Goal: Book appointment/travel/reservation

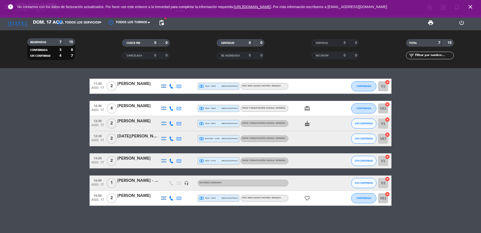
click at [472, 7] on icon "close" at bounding box center [471, 7] width 6 height 6
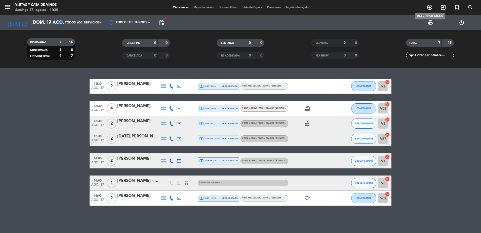
click at [433, 8] on span "add_circle_outline" at bounding box center [430, 7] width 14 height 9
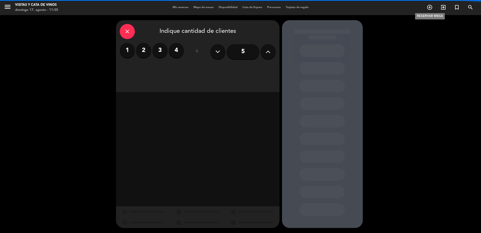
click at [431, 8] on icon "add_circle_outline" at bounding box center [430, 7] width 6 height 6
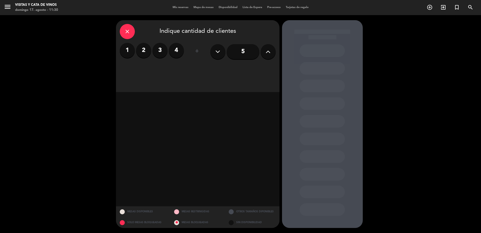
click at [146, 50] on label "2" at bounding box center [143, 50] width 15 height 15
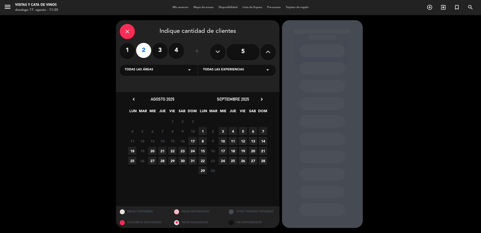
click at [194, 143] on span "17" at bounding box center [193, 141] width 8 height 8
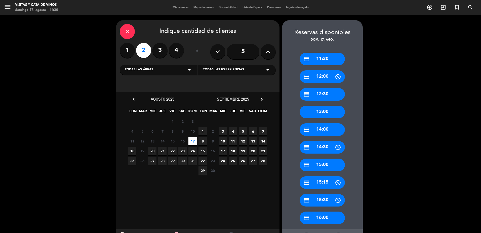
click at [339, 94] on div "credit_card 12:30" at bounding box center [322, 94] width 45 height 13
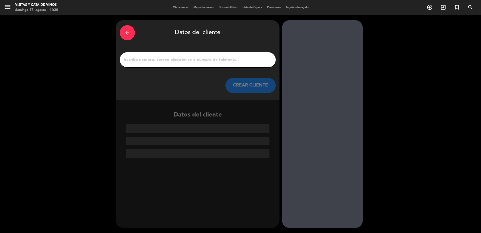
click at [173, 60] on input "1" at bounding box center [198, 59] width 149 height 7
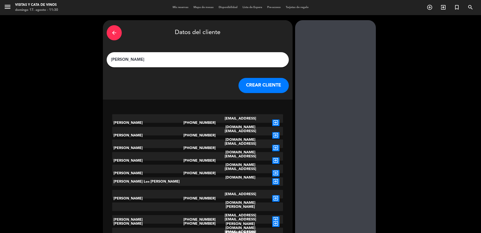
type input "[PERSON_NAME]"
click at [244, 91] on button "CREAR CLIENTE" at bounding box center [264, 85] width 50 height 15
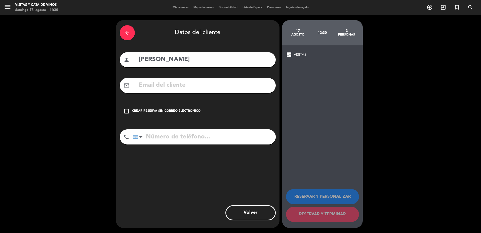
click at [165, 108] on div "check_box_outline_blank Crear reserva sin correo electrónico" at bounding box center [198, 110] width 156 height 15
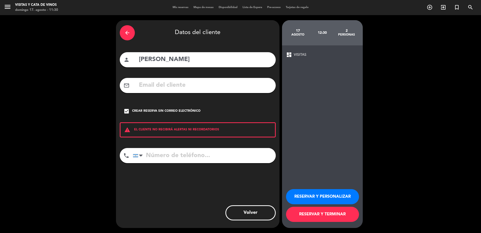
click at [313, 215] on button "RESERVAR Y TERMINAR" at bounding box center [322, 213] width 73 height 15
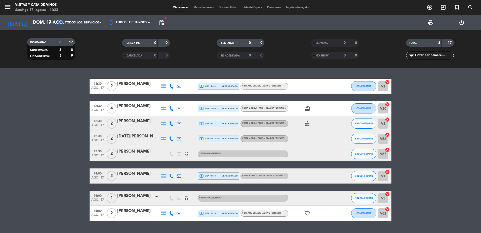
click at [266, 86] on span "VISIT AND CLASSIC TASTING / ENGLISH" at bounding box center [261, 86] width 39 height 2
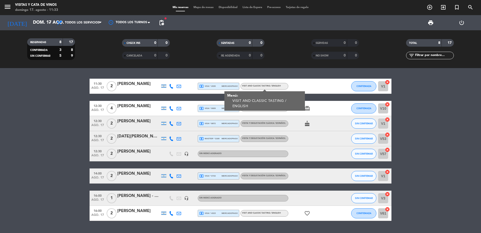
click at [208, 84] on span "local_atm visa * 2039" at bounding box center [207, 86] width 16 height 5
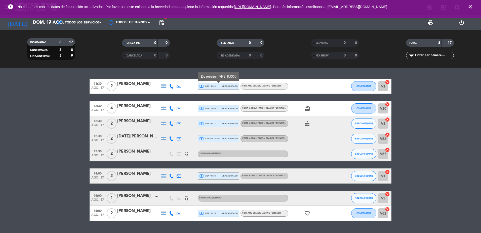
click at [127, 151] on div "[PERSON_NAME]" at bounding box center [138, 151] width 43 height 7
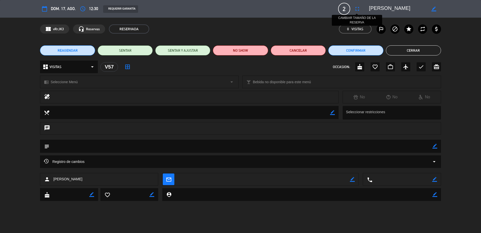
click at [357, 10] on icon "fullscreen" at bounding box center [357, 9] width 6 height 6
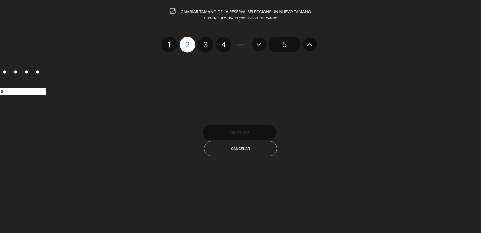
click at [226, 45] on label "4" at bounding box center [224, 45] width 16 height 16
click at [225, 42] on input "4" at bounding box center [223, 40] width 3 height 3
radio input "true"
radio input "false"
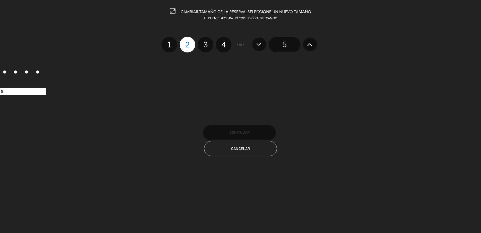
radio input "false"
radio input "true"
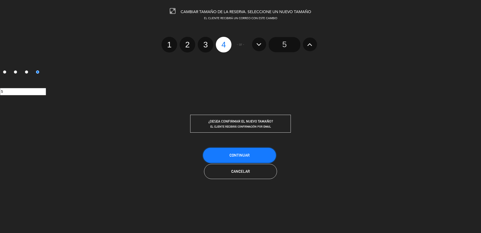
click at [257, 153] on button "Continuar" at bounding box center [239, 155] width 73 height 15
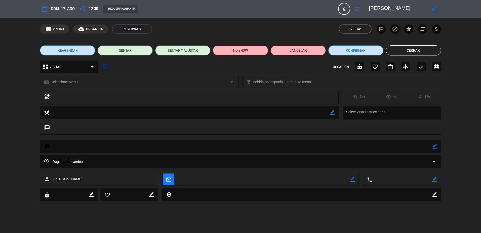
click at [413, 51] on button "Cerrar" at bounding box center [413, 50] width 55 height 10
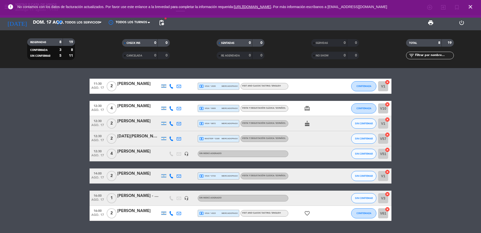
click at [130, 151] on div "[PERSON_NAME]" at bounding box center [138, 151] width 43 height 7
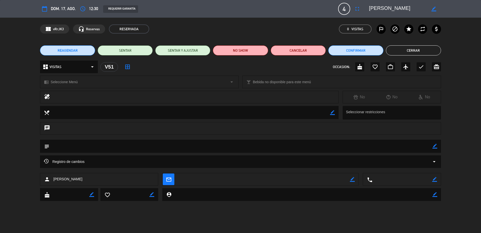
click at [88, 83] on div "chrome_reader_mode Seleccione Menú arrow_drop_down" at bounding box center [139, 82] width 198 height 12
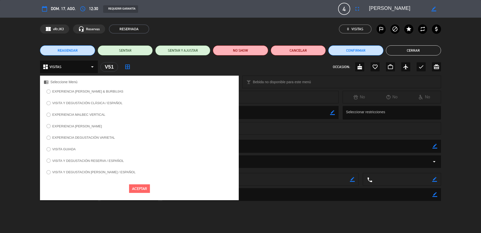
click at [72, 145] on div "EXPERIENCIA [PERSON_NAME] & BURBUJAS VISITA Y DEGUSTACIÓN CLÁSICA / ESPAÑOL EXP…" at bounding box center [139, 134] width 199 height 92
click at [70, 148] on label "VISITA GUIADA" at bounding box center [63, 148] width 23 height 3
click at [136, 188] on button "Aceptar" at bounding box center [139, 188] width 21 height 9
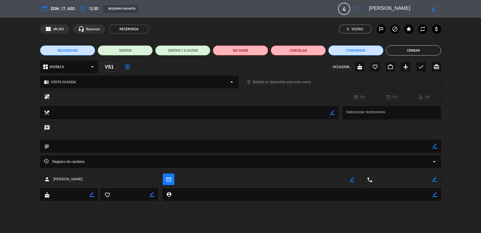
click at [416, 50] on button "Cerrar" at bounding box center [413, 50] width 55 height 10
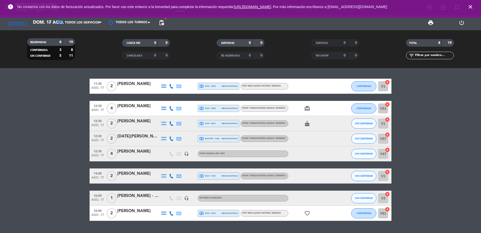
click at [236, 153] on div "VISITA GUIADA , ARS 1800" at bounding box center [243, 153] width 91 height 7
click at [308, 148] on div at bounding box center [311, 153] width 45 height 15
click at [293, 153] on div at bounding box center [311, 153] width 45 height 15
click at [226, 178] on div "local_atm visa * 0733 mercadopago" at bounding box center [218, 175] width 39 height 7
click at [256, 173] on div "VISITA Y DEGUSTACIÓN CLÁSICA / ESPAÑOL" at bounding box center [265, 175] width 48 height 7
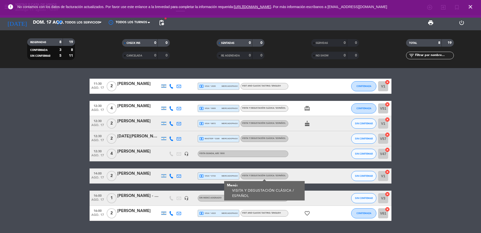
click at [223, 205] on div "16:00 ago. 17 2 [PERSON_NAME] local_atm visa * 4315 mercadopago VISIT AND CLASS…" at bounding box center [241, 212] width 302 height 15
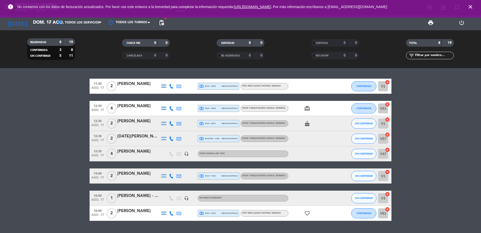
click at [224, 138] on span "mercadopago" at bounding box center [230, 138] width 16 height 3
click at [134, 137] on div "[DATE][PERSON_NAME]" at bounding box center [138, 136] width 43 height 7
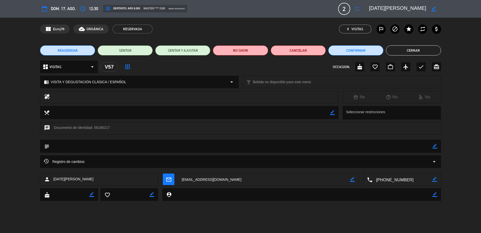
click at [82, 82] on span "VISITA Y DEGUSTACIÓN CLÁSICA / ESPAÑOL" at bounding box center [89, 82] width 76 height 6
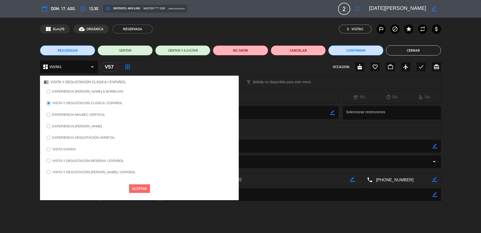
click at [61, 146] on label "VISITA GUIADA" at bounding box center [61, 150] width 34 height 8
click at [146, 184] on button "Aceptar" at bounding box center [139, 188] width 21 height 9
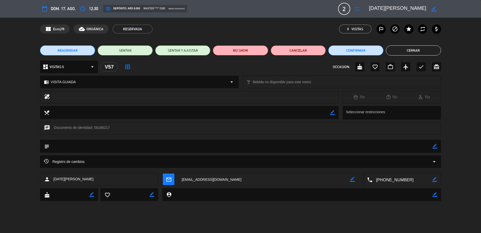
click at [403, 52] on button "Cerrar" at bounding box center [413, 50] width 55 height 10
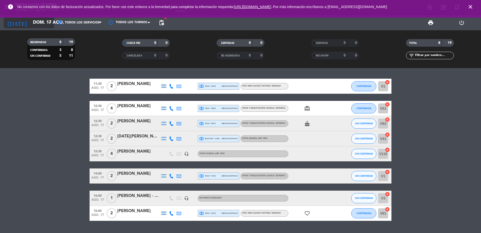
click at [32, 26] on input "dom. 17 ago." at bounding box center [59, 23] width 58 height 10
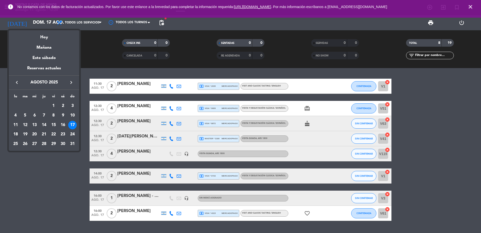
click at [17, 134] on div "18" at bounding box center [15, 134] width 9 height 9
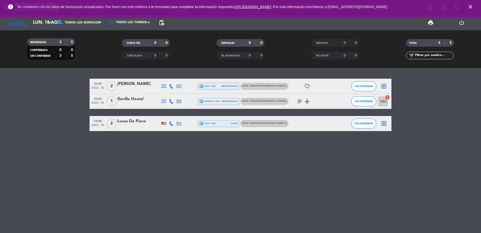
click at [33, 17] on div "error No contamos con los datos de facturación actualizados. Por favor use este…" at bounding box center [240, 9] width 481 height 18
click at [33, 25] on input "lun. 18 ago." at bounding box center [59, 23] width 58 height 10
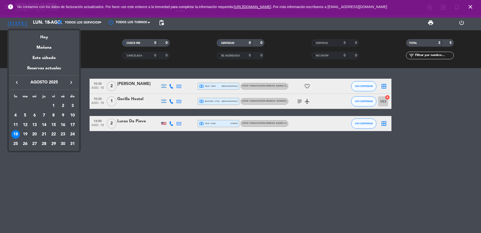
click at [24, 134] on div "19" at bounding box center [25, 134] width 9 height 9
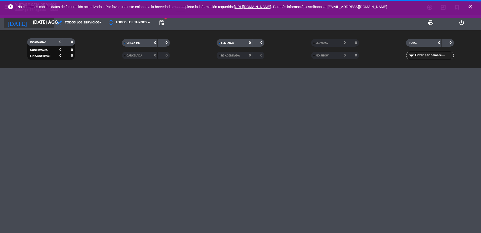
click at [39, 21] on input "[DATE] ago." at bounding box center [59, 23] width 58 height 10
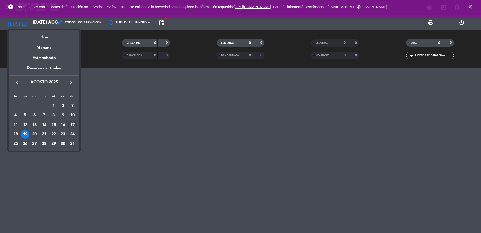
click at [34, 134] on div "20" at bounding box center [34, 134] width 9 height 9
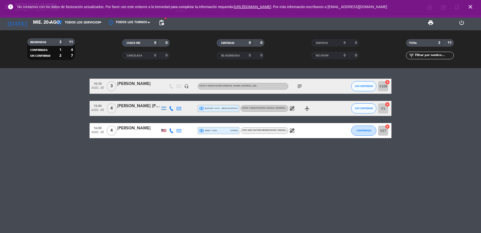
click at [299, 87] on icon "subject" at bounding box center [300, 86] width 6 height 6
click at [291, 111] on icon "healing" at bounding box center [292, 108] width 6 height 6
click at [295, 132] on icon "healing" at bounding box center [292, 130] width 6 height 6
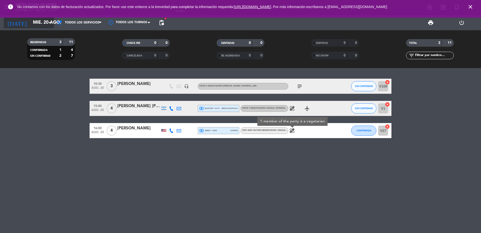
click at [30, 22] on input "mié. 20 ago." at bounding box center [59, 23] width 58 height 10
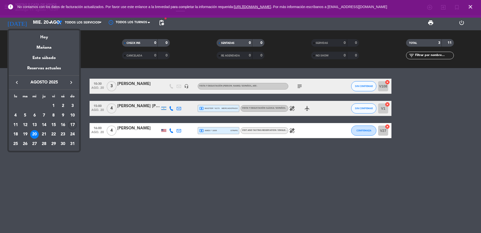
click at [70, 123] on div "17" at bounding box center [72, 125] width 9 height 9
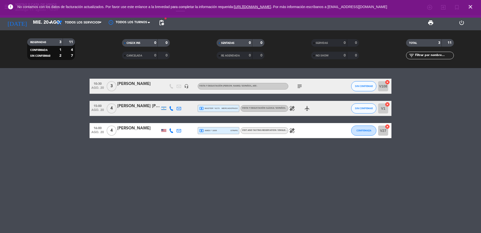
type input "dom. 17 ago."
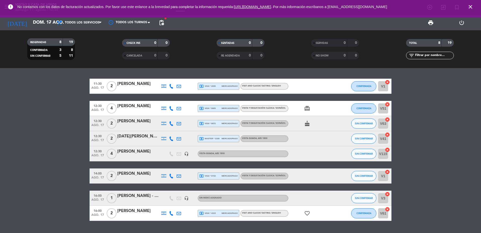
click at [213, 107] on span "local_atm visa * 9009" at bounding box center [207, 108] width 16 height 5
click at [256, 108] on span "VISITA Y DEGUSTACIÓN CLÁSICA / ESPAÑOL" at bounding box center [264, 108] width 44 height 2
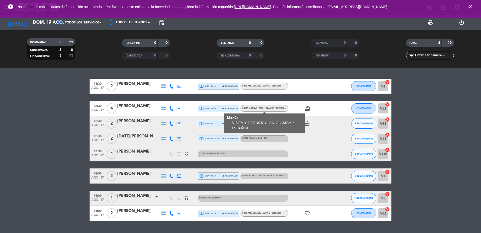
click at [215, 109] on span "local_atm visa * 9009" at bounding box center [207, 108] width 16 height 5
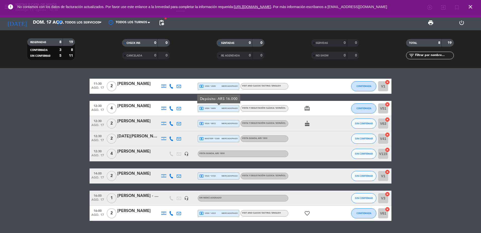
scroll to position [13, 0]
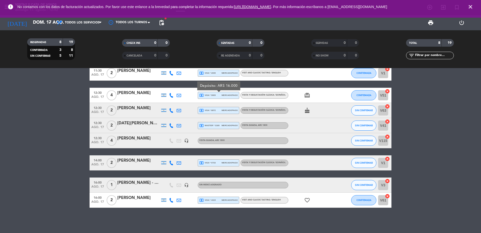
click at [133, 95] on div "[PERSON_NAME]" at bounding box center [138, 93] width 43 height 7
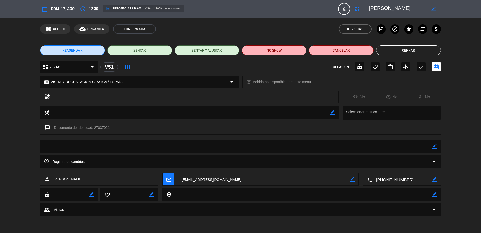
drag, startPoint x: 405, startPoint y: 10, endPoint x: 368, endPoint y: 13, distance: 36.7
click at [368, 13] on div "calendar_today dom. 17, ago. access_time 12:30 local_atm Depósito: ARS 16.000 v…" at bounding box center [240, 9] width 401 height 12
click at [398, 46] on button "Cerrar" at bounding box center [408, 50] width 65 height 10
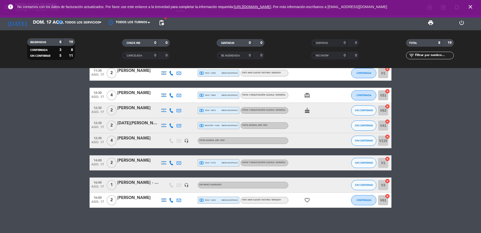
click at [216, 111] on div "local_atm visa * 8872 mercadopago" at bounding box center [218, 110] width 39 height 7
click at [130, 71] on div "[PERSON_NAME]" at bounding box center [138, 70] width 43 height 7
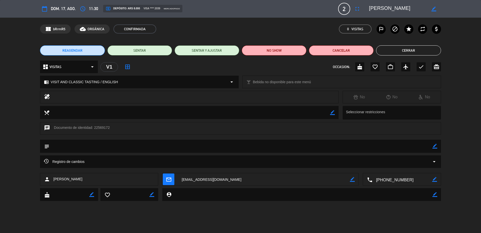
drag, startPoint x: 415, startPoint y: 9, endPoint x: 365, endPoint y: 11, distance: 49.9
click at [365, 11] on editable-input "border_color" at bounding box center [402, 8] width 78 height 9
click at [381, 51] on button "Cerrar" at bounding box center [408, 50] width 65 height 10
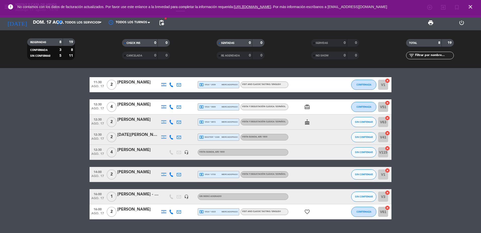
scroll to position [0, 0]
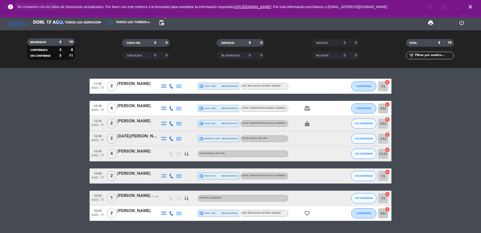
click at [130, 108] on div "[PERSON_NAME]" at bounding box center [138, 106] width 43 height 7
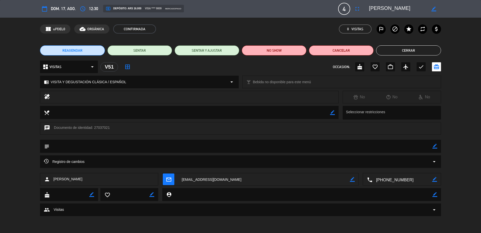
click at [406, 49] on button "Cerrar" at bounding box center [408, 50] width 65 height 10
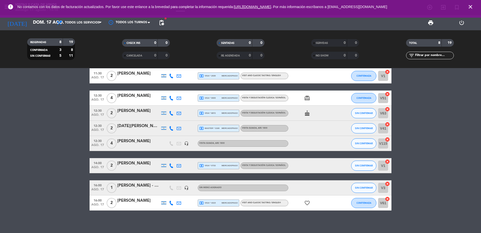
scroll to position [13, 0]
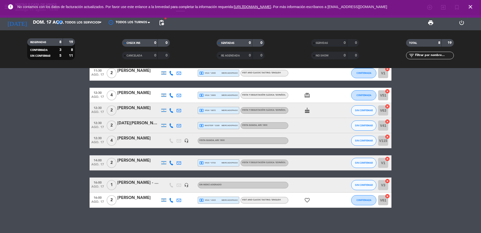
click at [214, 162] on span "local_atm visa * 0733" at bounding box center [207, 162] width 16 height 5
click at [137, 158] on div "[PERSON_NAME]" at bounding box center [138, 160] width 43 height 7
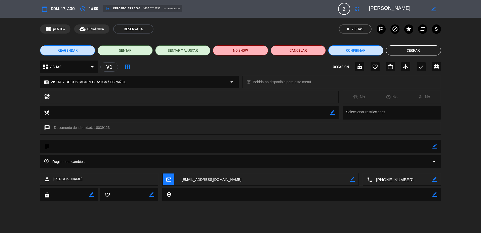
drag, startPoint x: 401, startPoint y: 7, endPoint x: 363, endPoint y: 9, distance: 37.6
click at [363, 9] on editable-input "border_color" at bounding box center [402, 8] width 78 height 9
drag, startPoint x: 363, startPoint y: 9, endPoint x: 334, endPoint y: 22, distance: 31.9
click at [324, 25] on div "confirmation_number pENTG4 cloud_done ORGÁNICA RESERVADA 0 Visitas outlined_fla…" at bounding box center [240, 28] width 401 height 9
drag, startPoint x: 403, startPoint y: 12, endPoint x: 370, endPoint y: 11, distance: 33.8
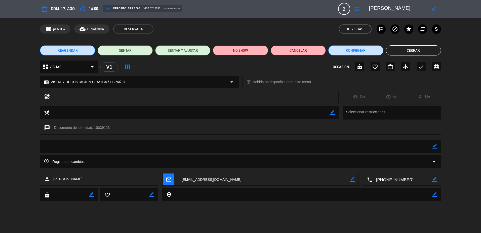
click at [370, 11] on textarea at bounding box center [398, 8] width 58 height 9
click at [399, 48] on button "Cerrar" at bounding box center [413, 50] width 55 height 10
